Goal: Task Accomplishment & Management: Use online tool/utility

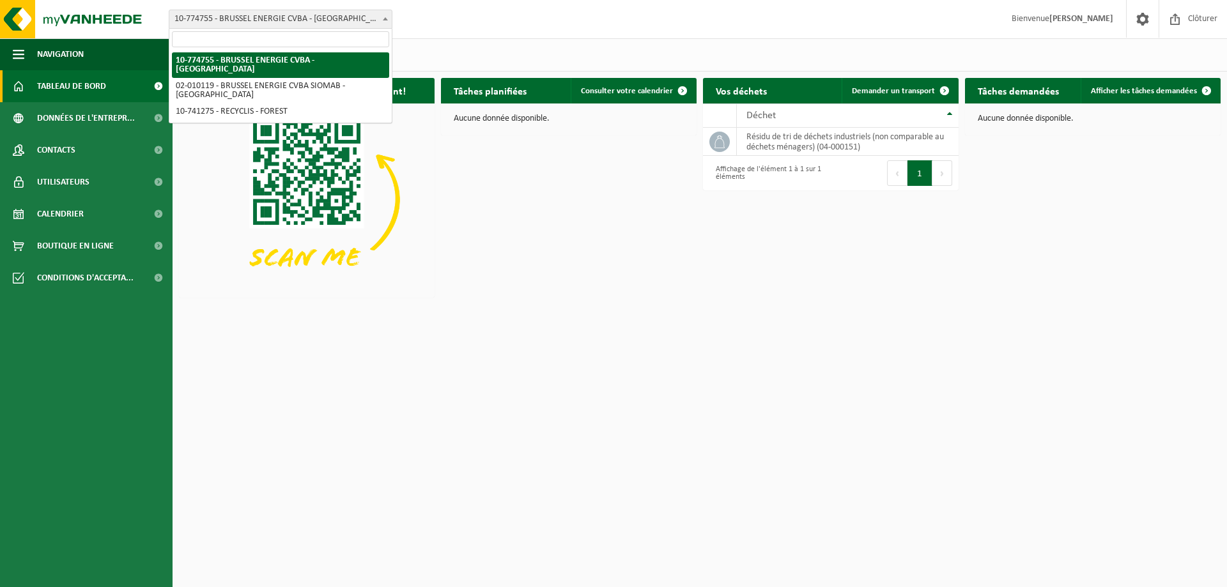
click at [346, 20] on span "10-774755 - BRUSSEL ENERGIE CVBA - [GEOGRAPHIC_DATA]" at bounding box center [280, 19] width 222 height 18
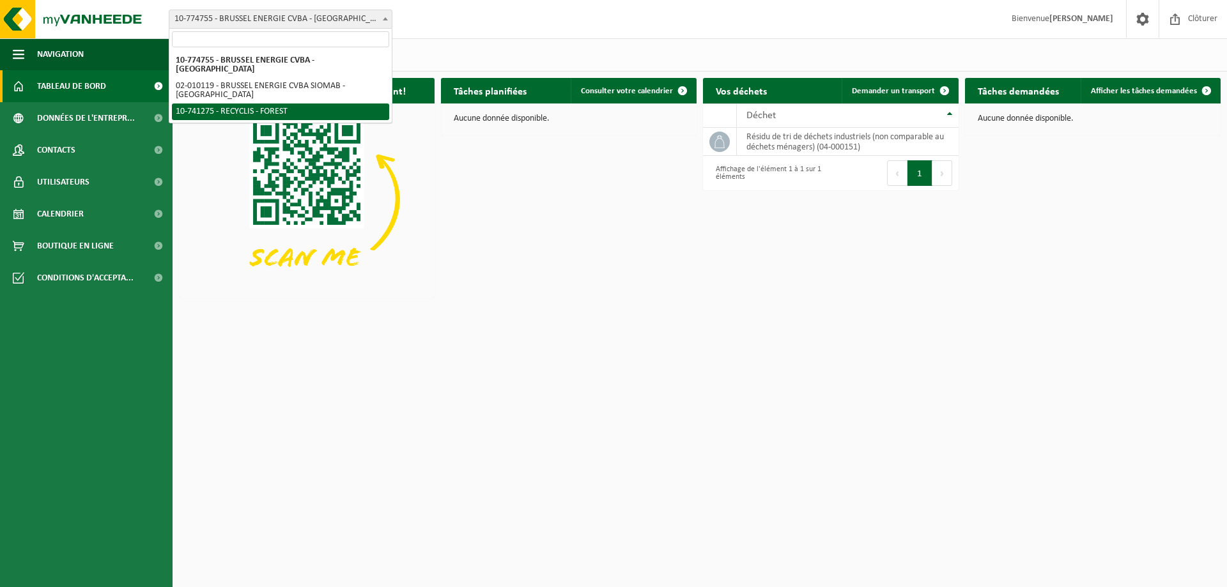
select select "118360"
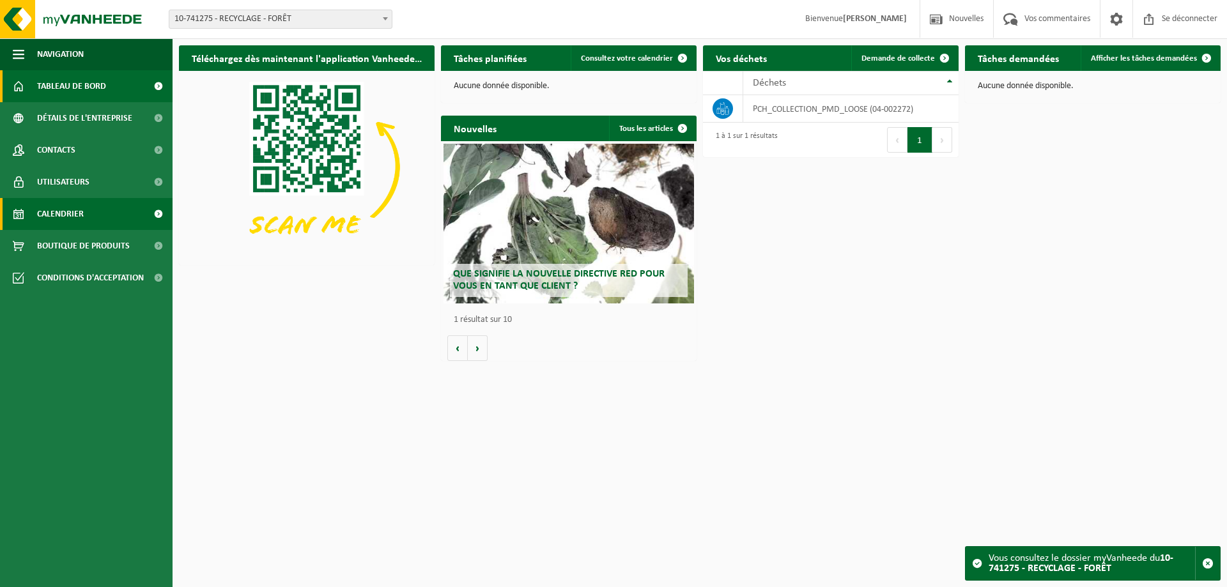
click at [46, 211] on font "Calendrier" at bounding box center [60, 215] width 47 height 10
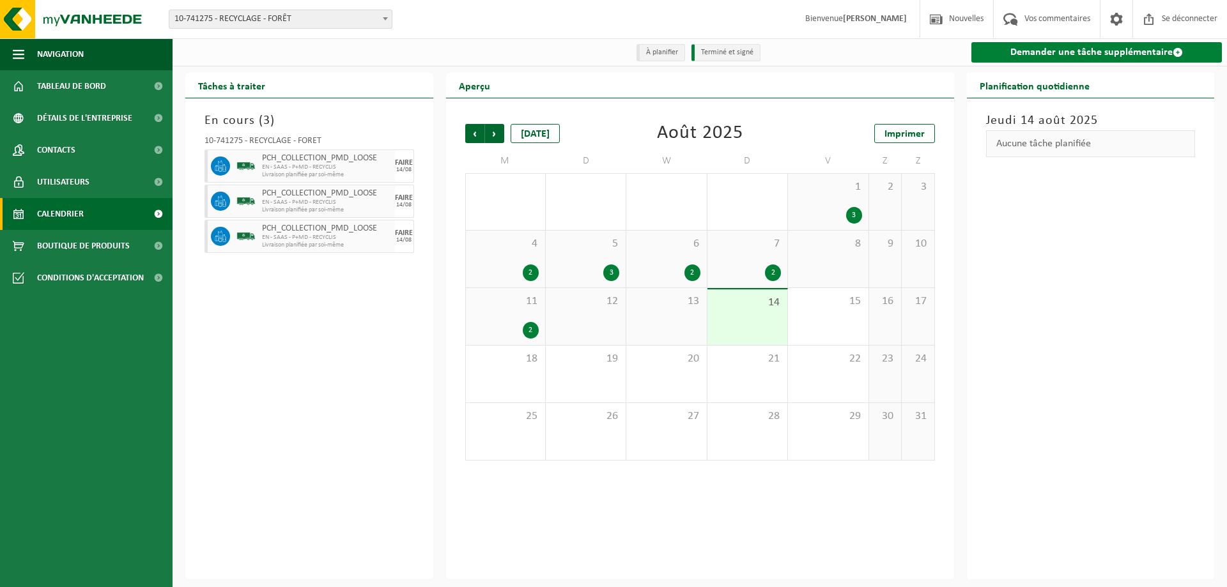
click at [1111, 49] on font "Demander une tâche supplémentaire" at bounding box center [1091, 52] width 162 height 10
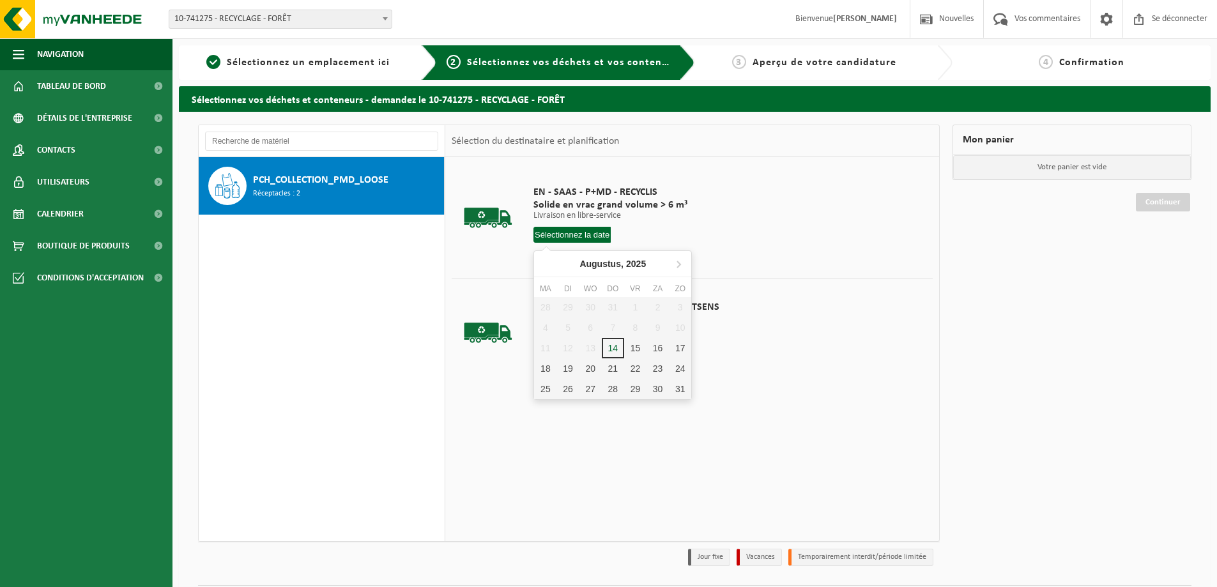
click at [578, 235] on input "text" at bounding box center [572, 235] width 77 height 16
click at [554, 385] on div "18" at bounding box center [546, 381] width 24 height 20
type input "Van 2025-08-18"
type input "2025-08-18"
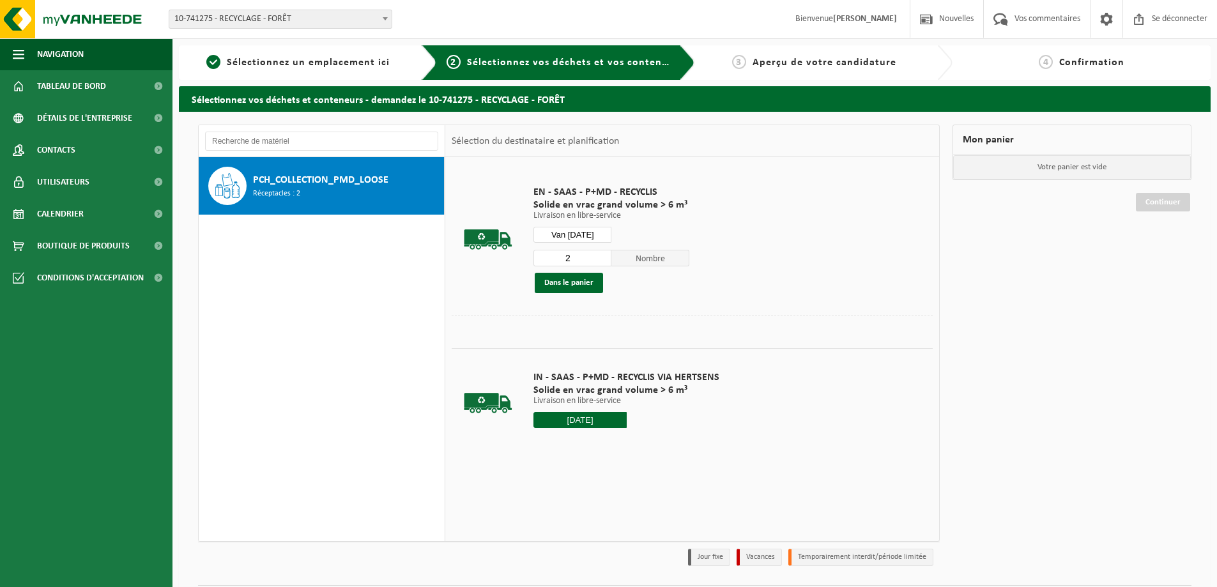
type input "2"
click at [604, 255] on input "2" at bounding box center [573, 258] width 78 height 17
click at [593, 284] on font "Dans le panier" at bounding box center [568, 283] width 49 height 8
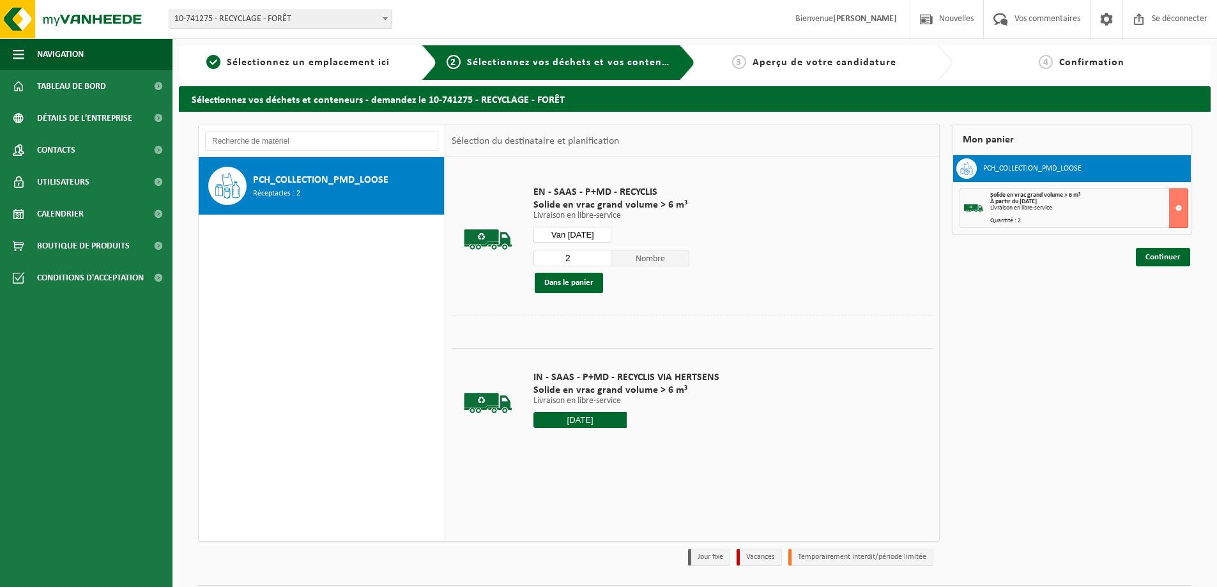
click at [588, 235] on input "Van [DATE]" at bounding box center [573, 235] width 78 height 16
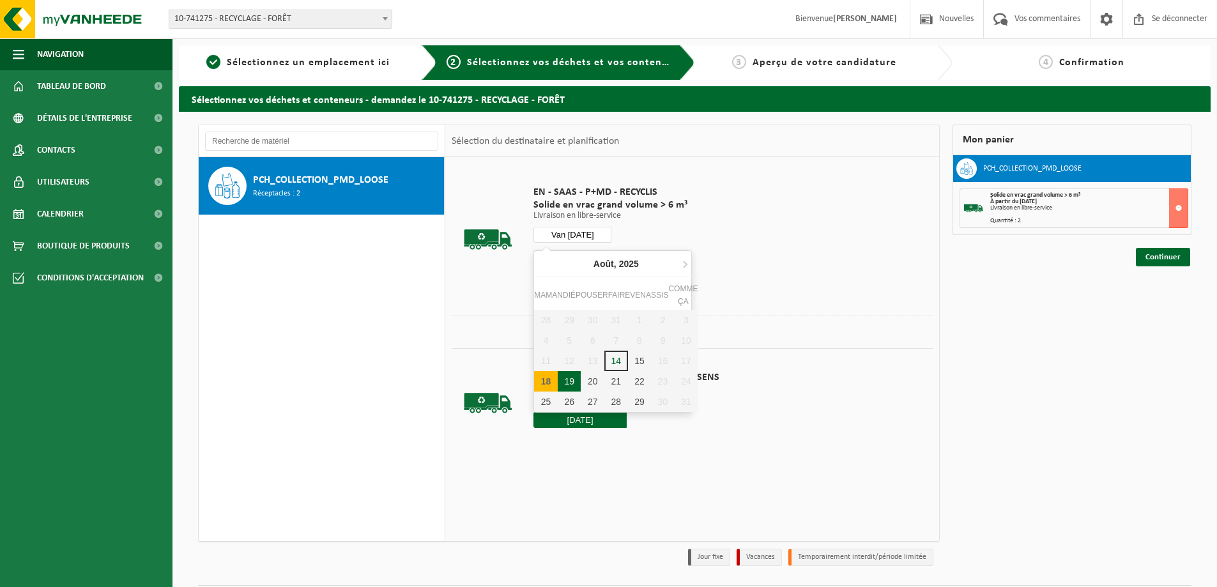
click at [570, 380] on font "19" at bounding box center [569, 381] width 10 height 10
type input "Van 2025-08-19"
type input "2025-08-19"
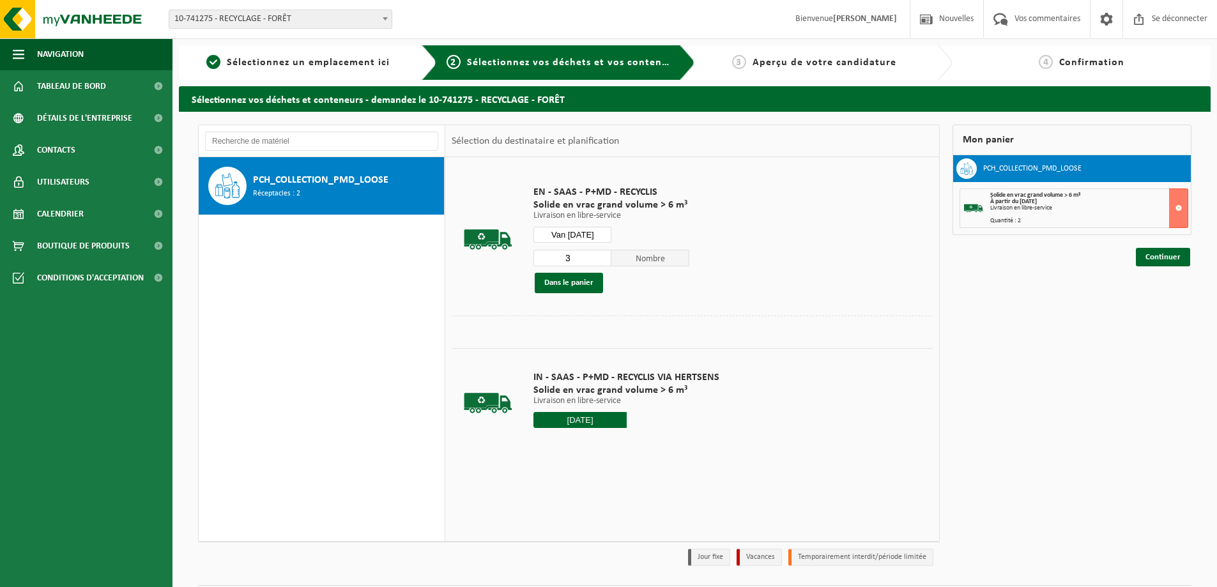
type input "3"
click at [599, 256] on input "3" at bounding box center [573, 258] width 78 height 17
click at [572, 282] on font "Dans le panier" at bounding box center [568, 283] width 49 height 8
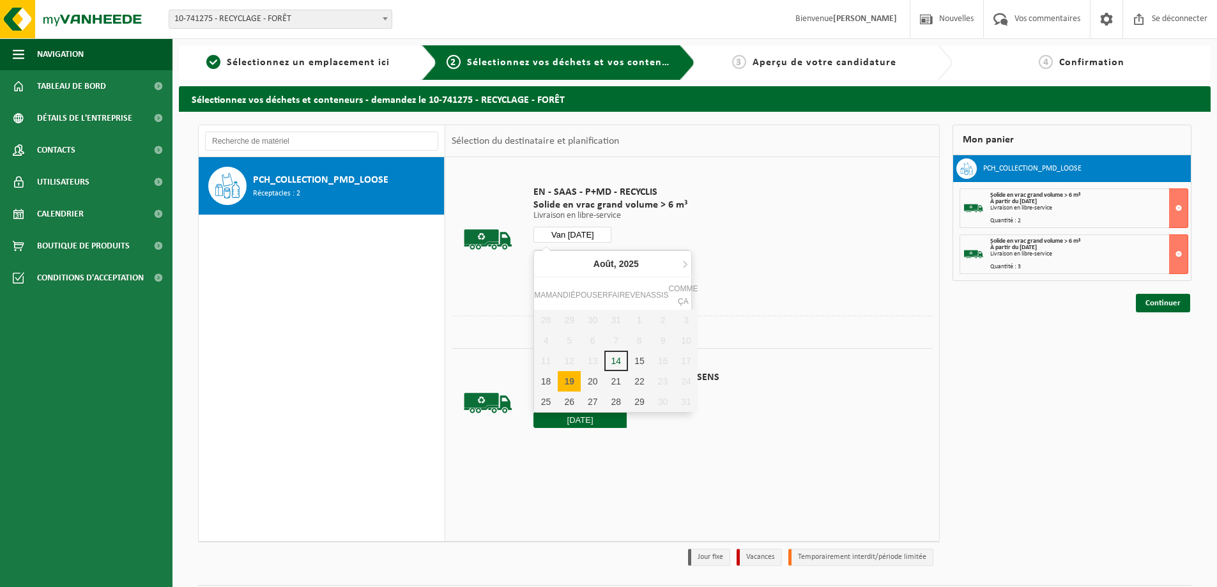
click at [598, 236] on input "Van 2025-08-19" at bounding box center [573, 235] width 78 height 16
click at [586, 376] on div "20" at bounding box center [593, 381] width 24 height 20
type input "Van 2025-08-20"
type input "2025-08-20"
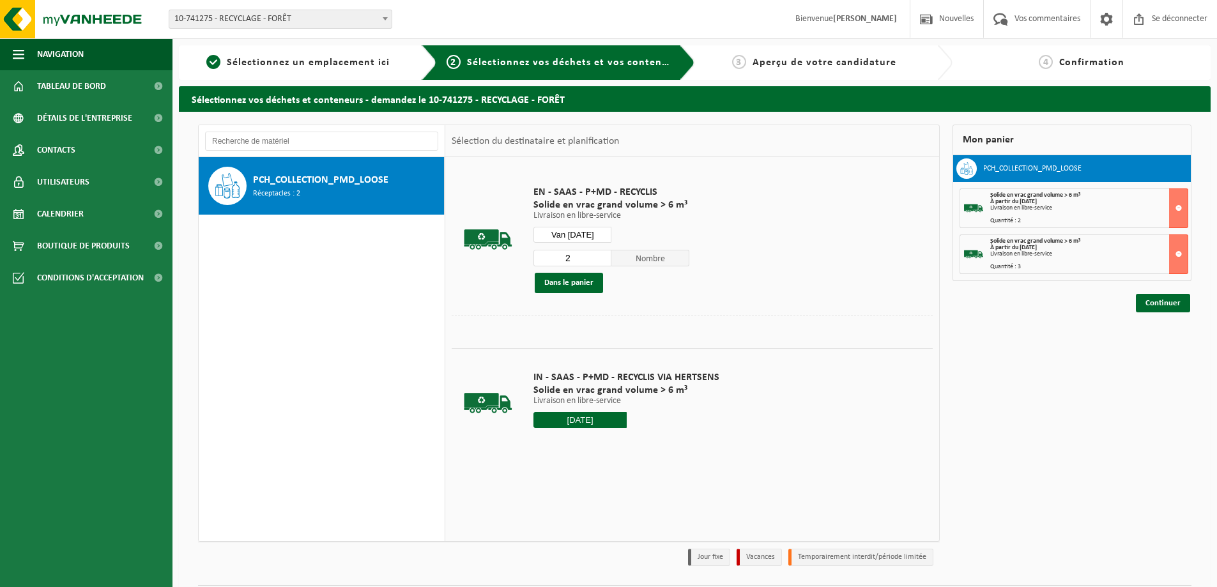
type input "2"
click at [604, 261] on input "2" at bounding box center [573, 258] width 78 height 17
click at [569, 279] on font "Dans le panier" at bounding box center [568, 283] width 49 height 8
click at [591, 237] on input "Van 2025-08-20" at bounding box center [573, 235] width 78 height 16
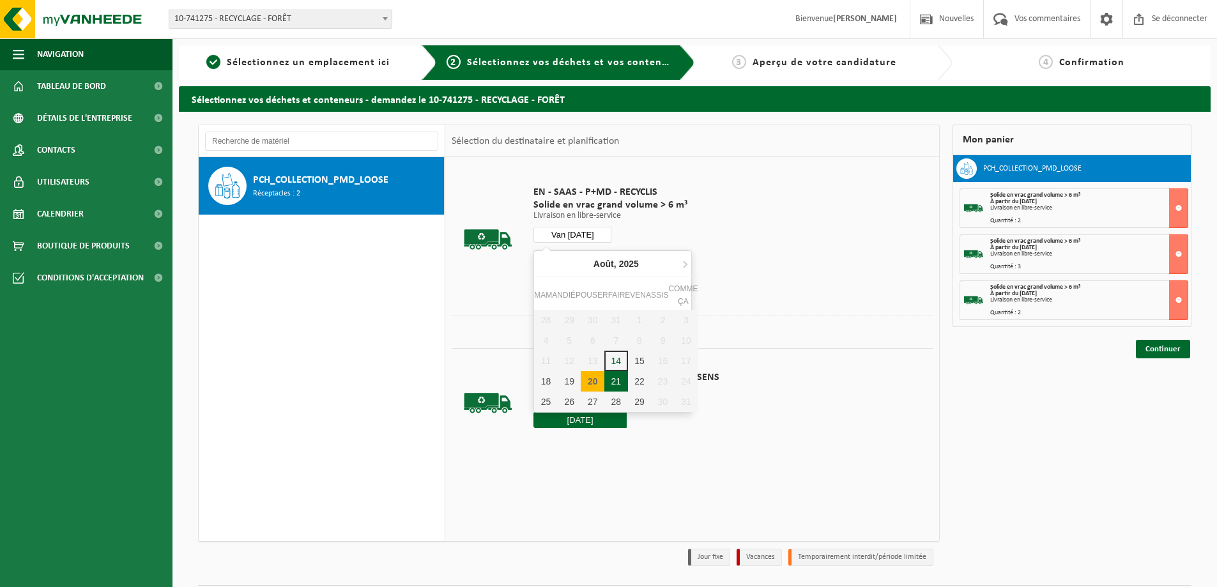
click at [610, 377] on div "21" at bounding box center [616, 381] width 24 height 20
type input "Van 2025-08-21"
type input "2025-08-21"
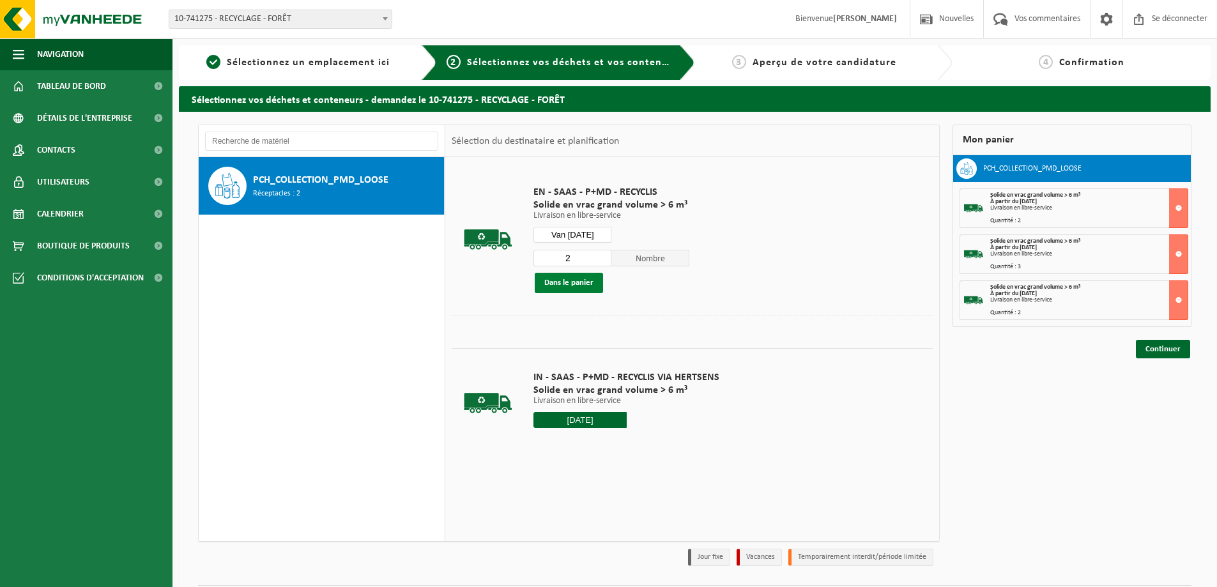
click at [578, 280] on font "Dans le panier" at bounding box center [568, 283] width 49 height 8
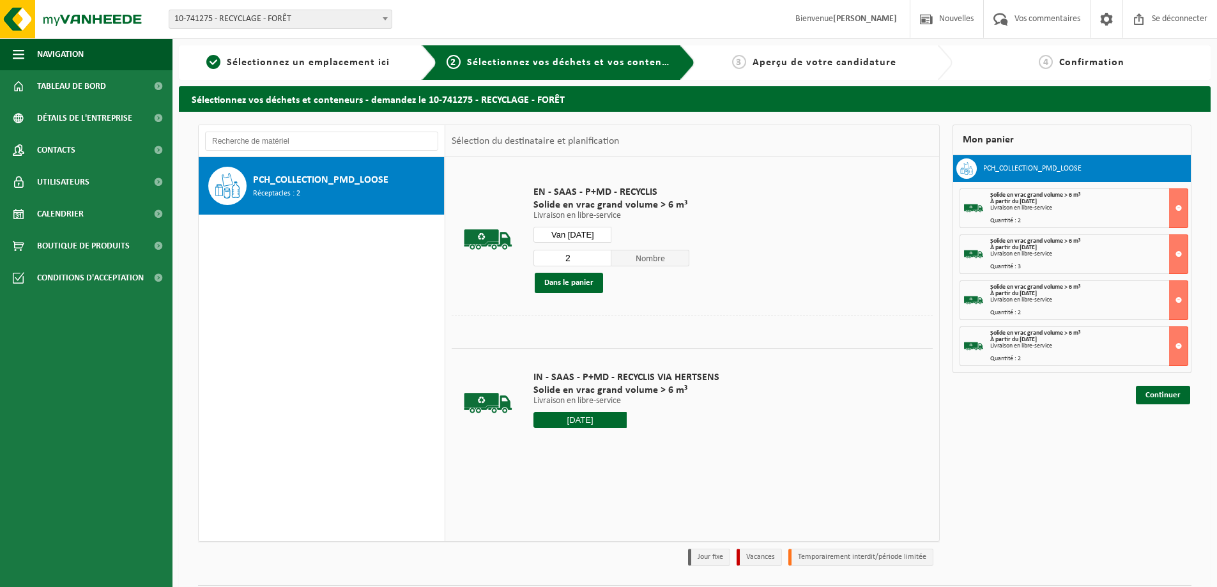
click at [593, 238] on input "Van 2025-08-21" at bounding box center [573, 235] width 78 height 16
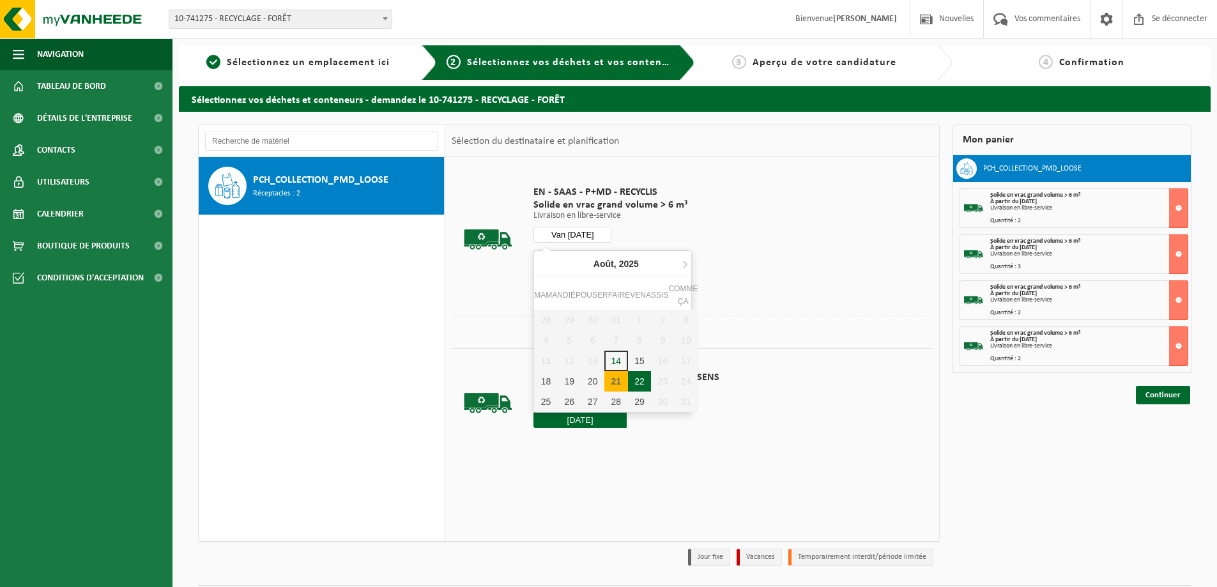
click at [636, 385] on font "22" at bounding box center [639, 381] width 10 height 10
type input "Van 2025-08-22"
type input "2025-08-22"
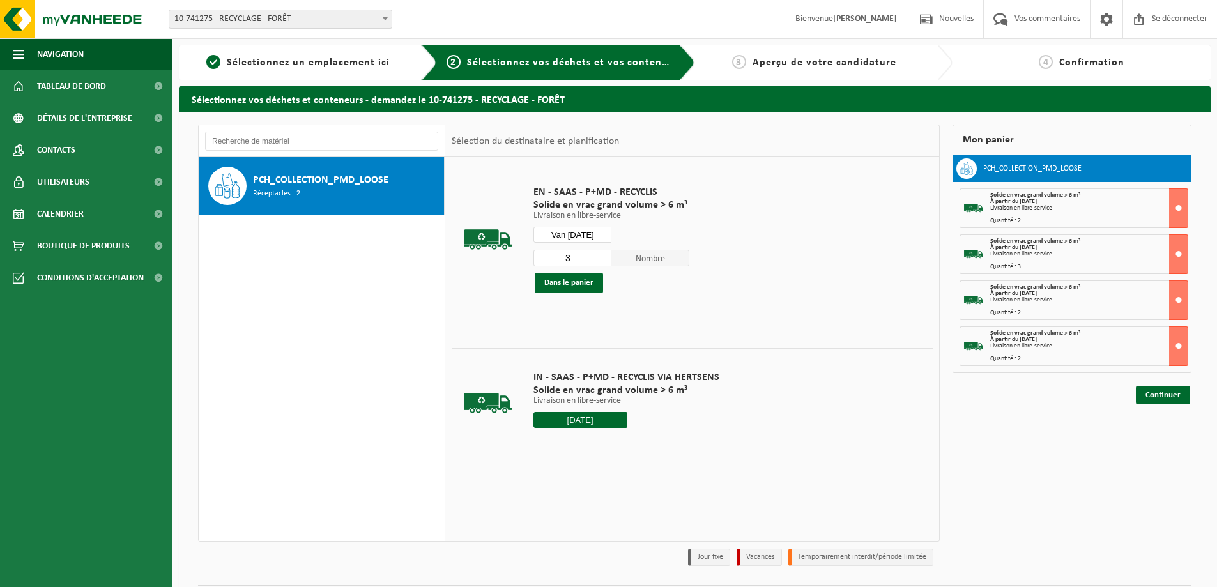
type input "3"
click at [601, 254] on input "3" at bounding box center [573, 258] width 78 height 17
click at [579, 277] on button "Dans le panier" at bounding box center [569, 283] width 68 height 20
click at [1170, 440] on font "Continuer" at bounding box center [1163, 441] width 35 height 8
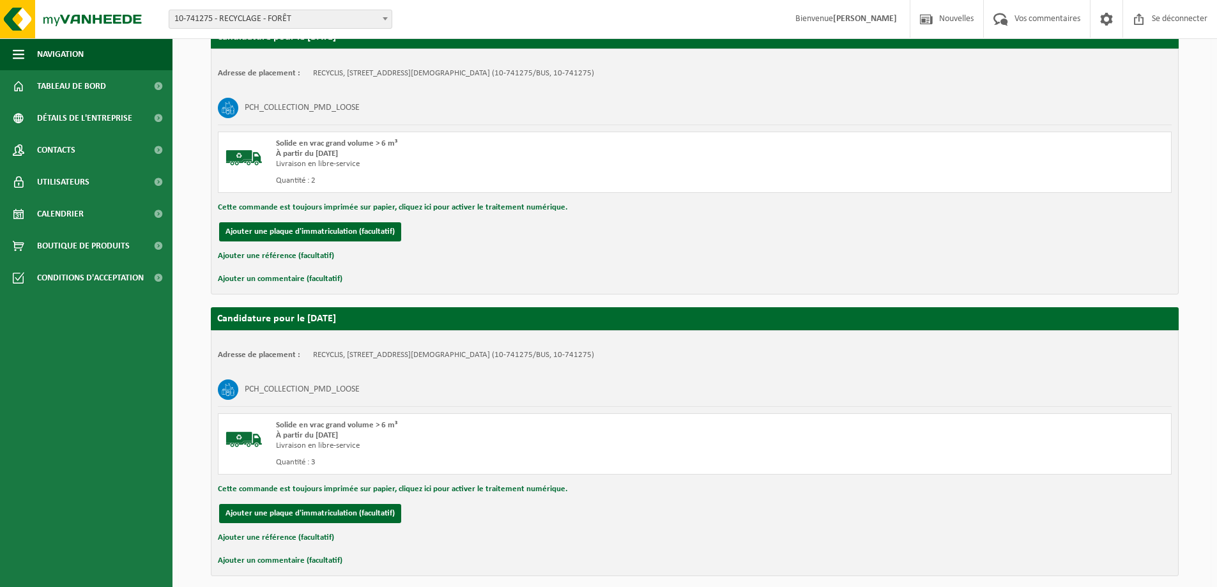
scroll to position [1142, 0]
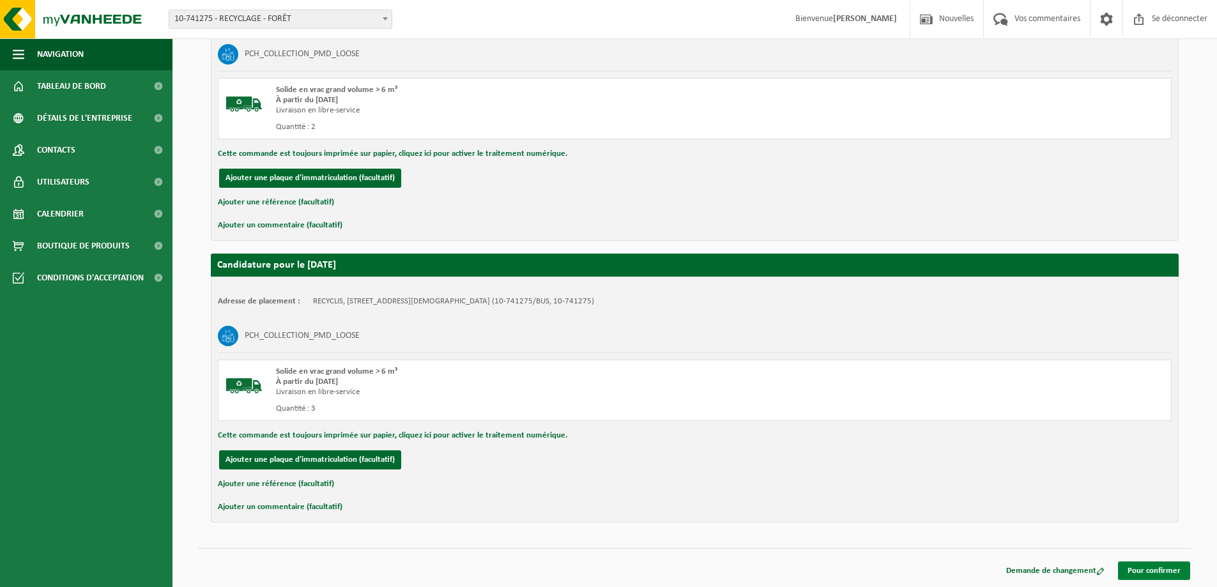
click at [1150, 573] on font "Pour confirmer" at bounding box center [1154, 571] width 53 height 8
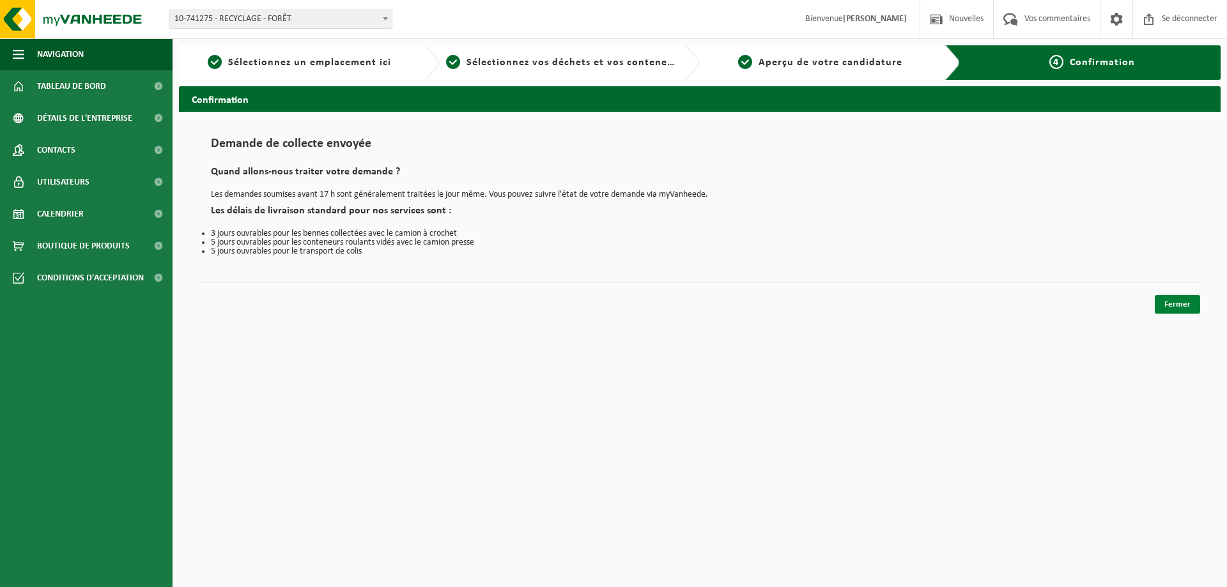
click at [1182, 303] on font "Fermer" at bounding box center [1177, 304] width 26 height 8
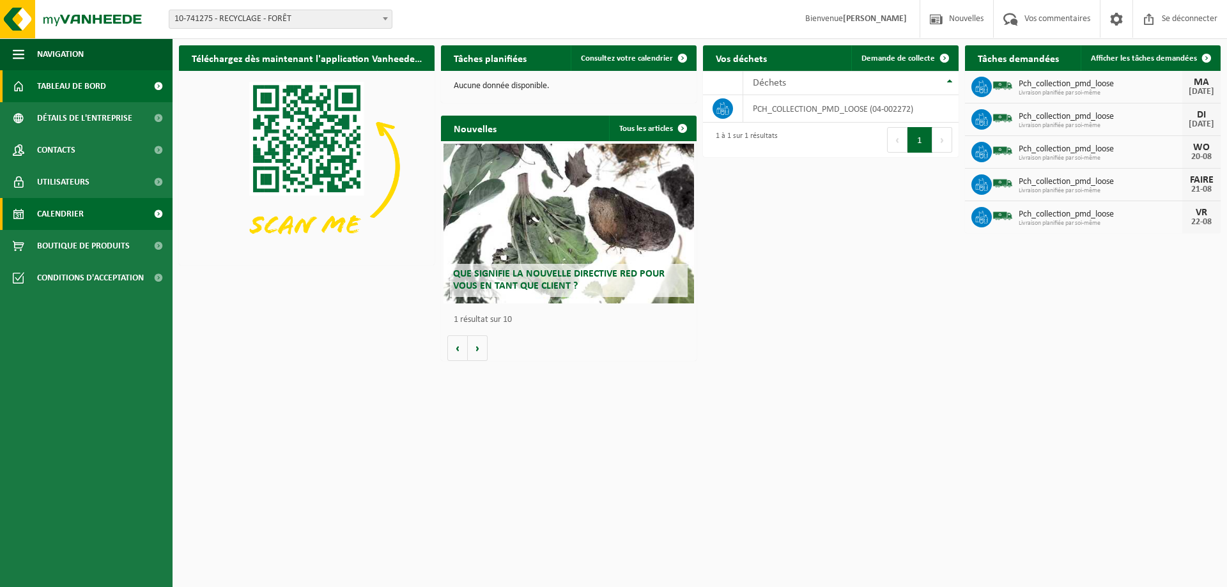
click at [55, 211] on font "Calendrier" at bounding box center [60, 215] width 47 height 10
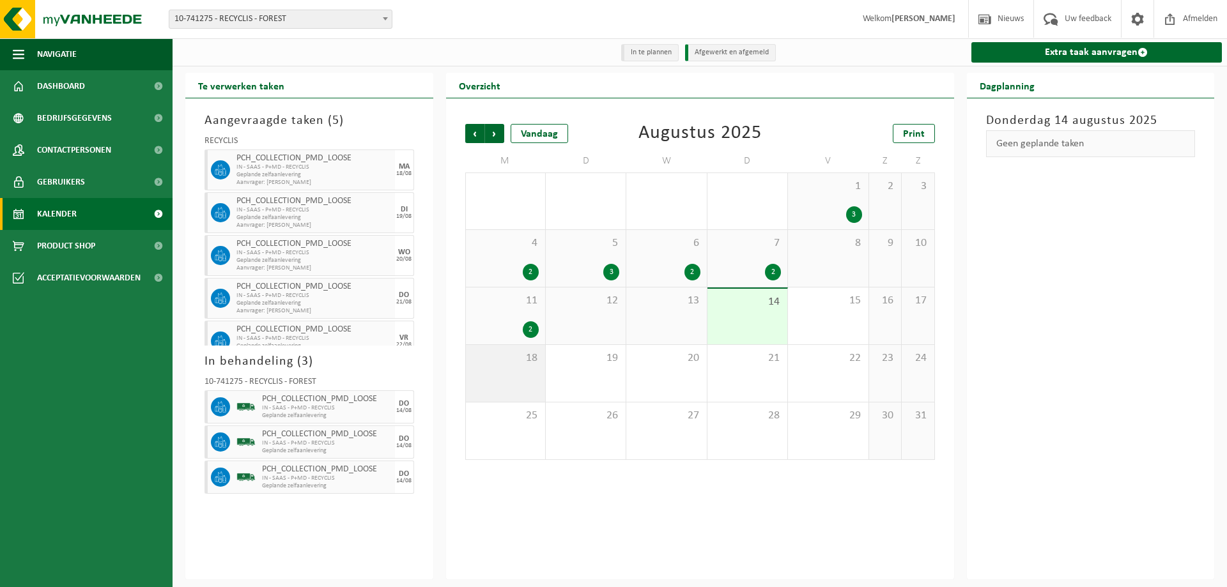
click at [519, 381] on div "18" at bounding box center [505, 373] width 79 height 57
